Goal: Information Seeking & Learning: Learn about a topic

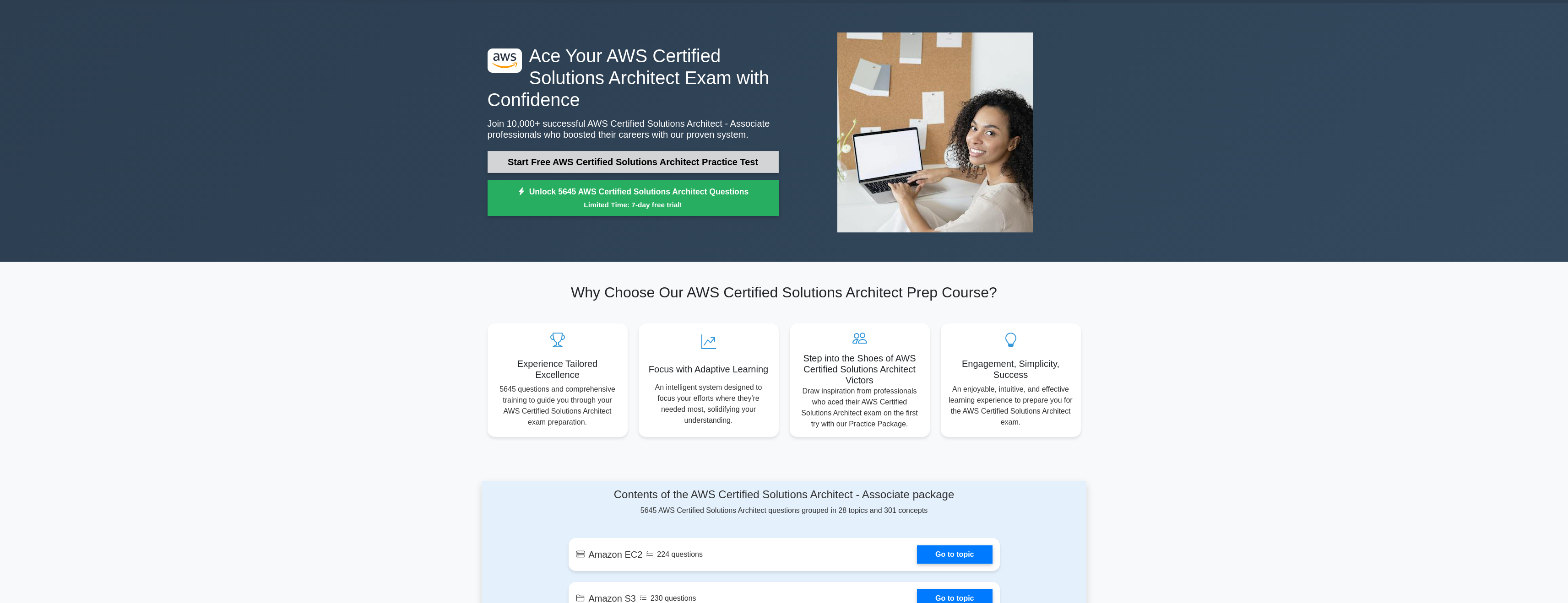
click at [579, 164] on link "Start Free AWS Certified Solutions Architect Practice Test" at bounding box center [633, 161] width 291 height 22
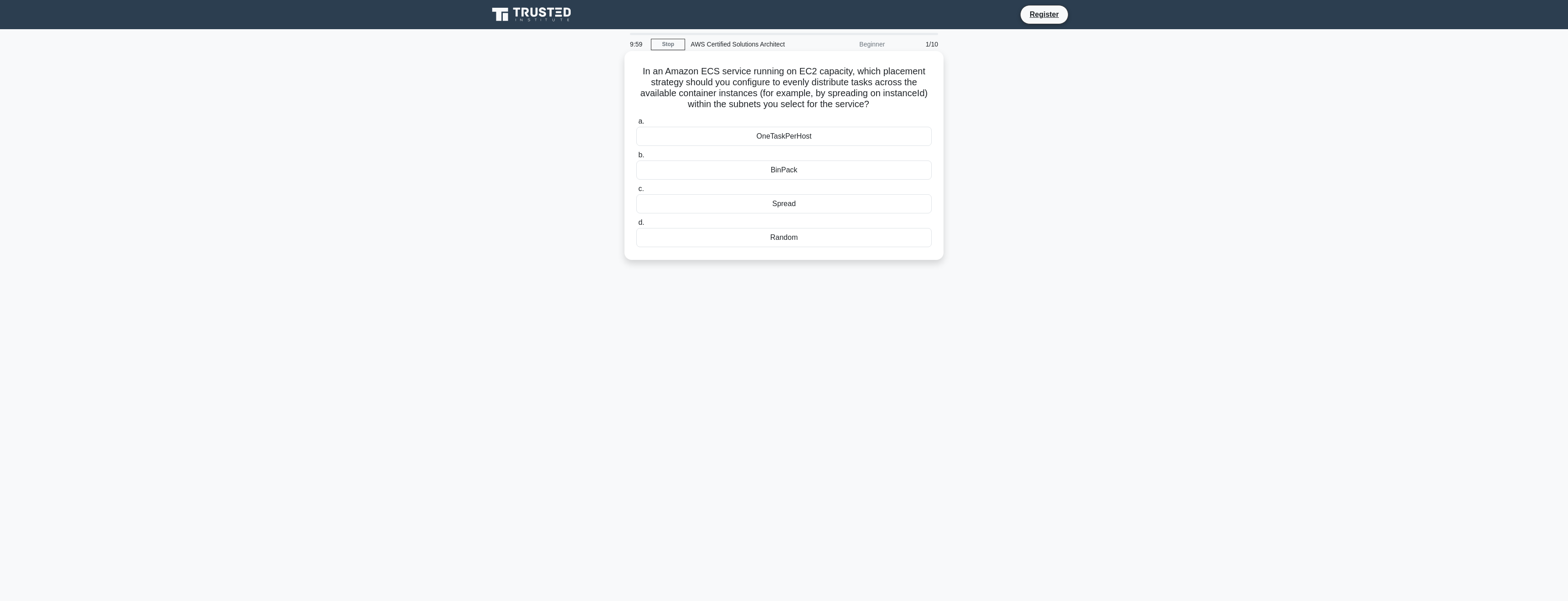
click at [807, 70] on h5 "In an Amazon ECS service running on EC2 capacity, which placement strategy shou…" at bounding box center [784, 87] width 297 height 45
click at [802, 106] on h5 "In an Amazon ECS service running on EC2 capacity, which placement strategy shou…" at bounding box center [784, 87] width 297 height 45
click at [794, 205] on div "Spread" at bounding box center [784, 204] width 295 height 19
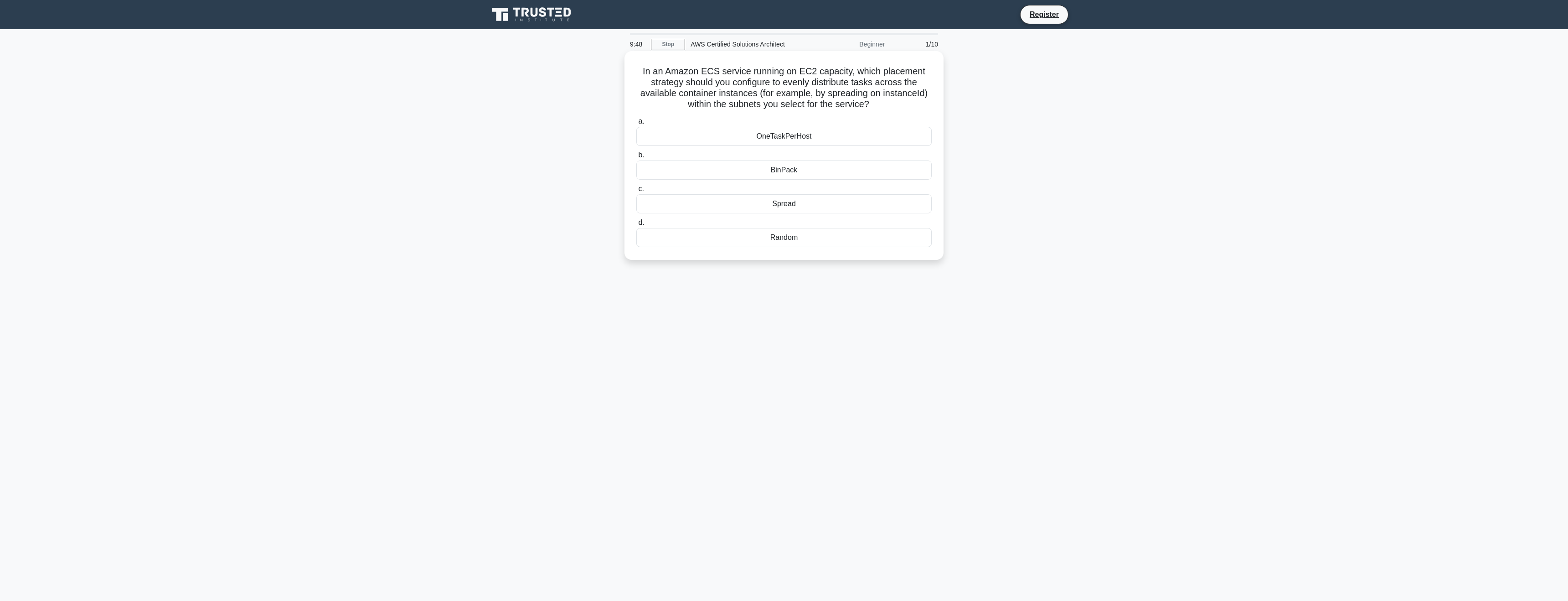
click at [636, 192] on input "c. Spread" at bounding box center [636, 189] width 0 height 6
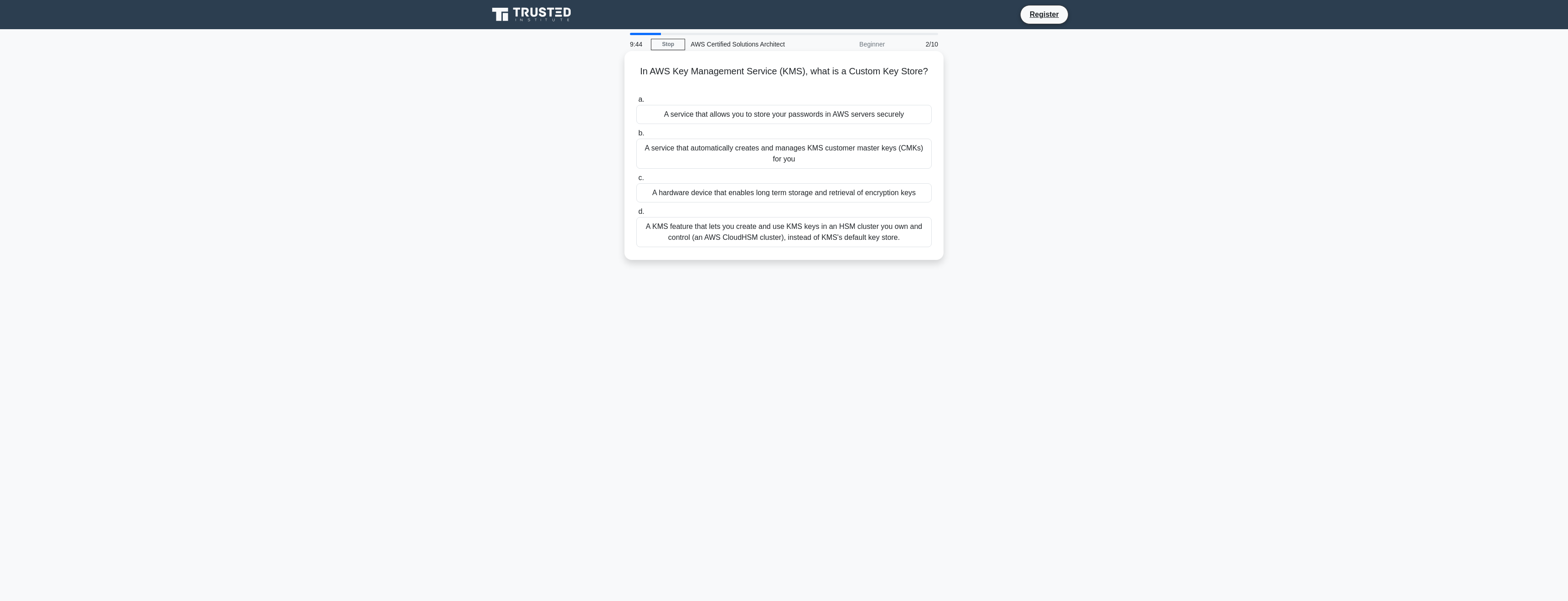
click at [866, 71] on h5 "In AWS Key Management Service (KMS), what is a Custom Key Store? .spinner_0XTQ{…" at bounding box center [784, 77] width 297 height 23
